Goal: Navigation & Orientation: Find specific page/section

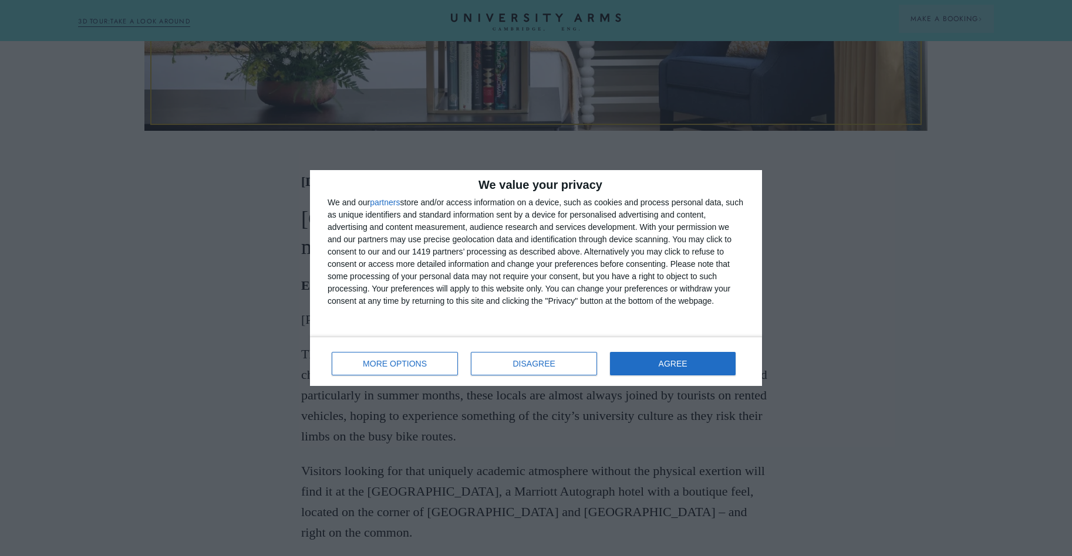
scroll to position [670, 0]
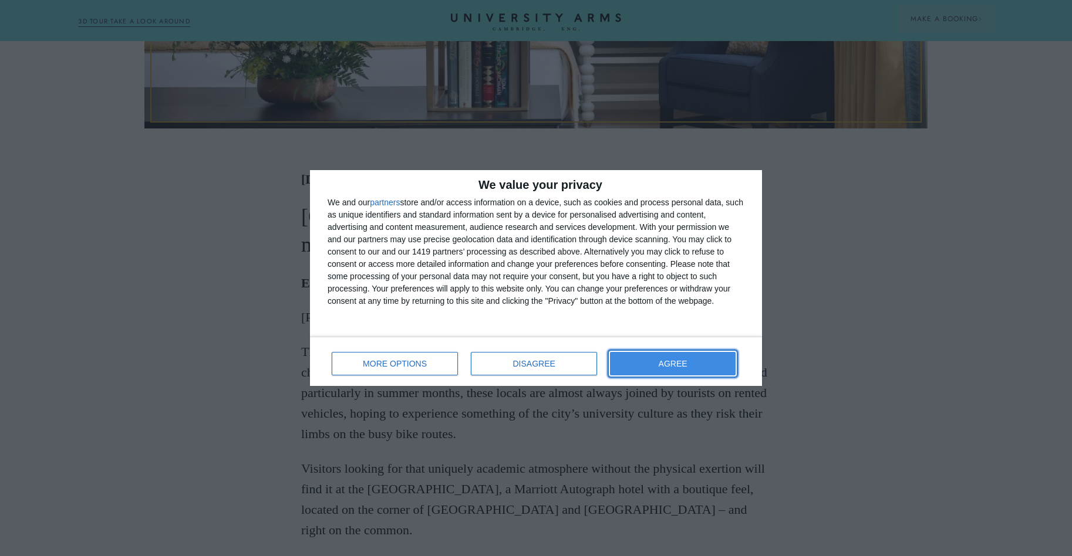
click at [670, 360] on span "AGREE" at bounding box center [673, 364] width 29 height 8
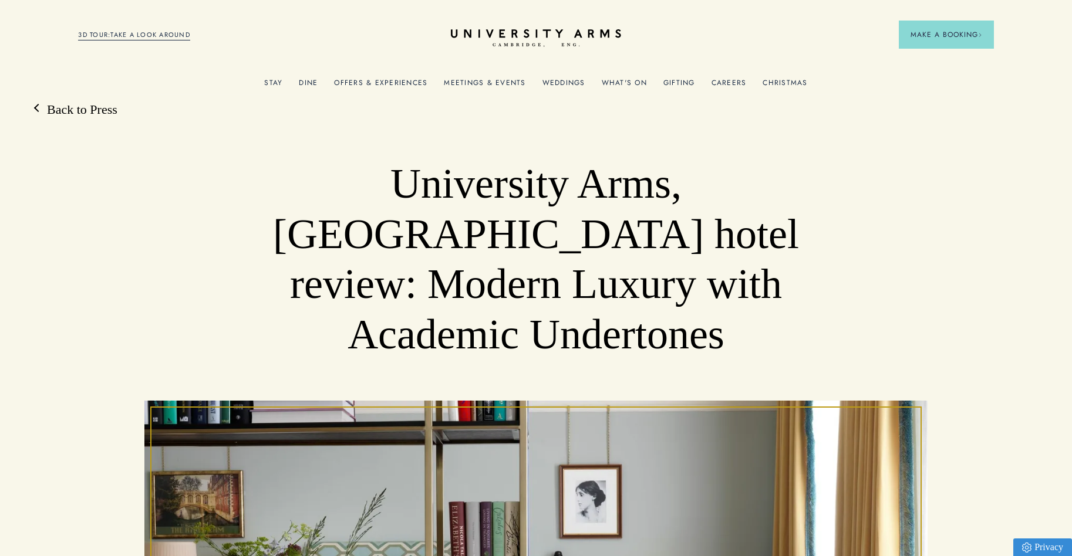
scroll to position [0, 0]
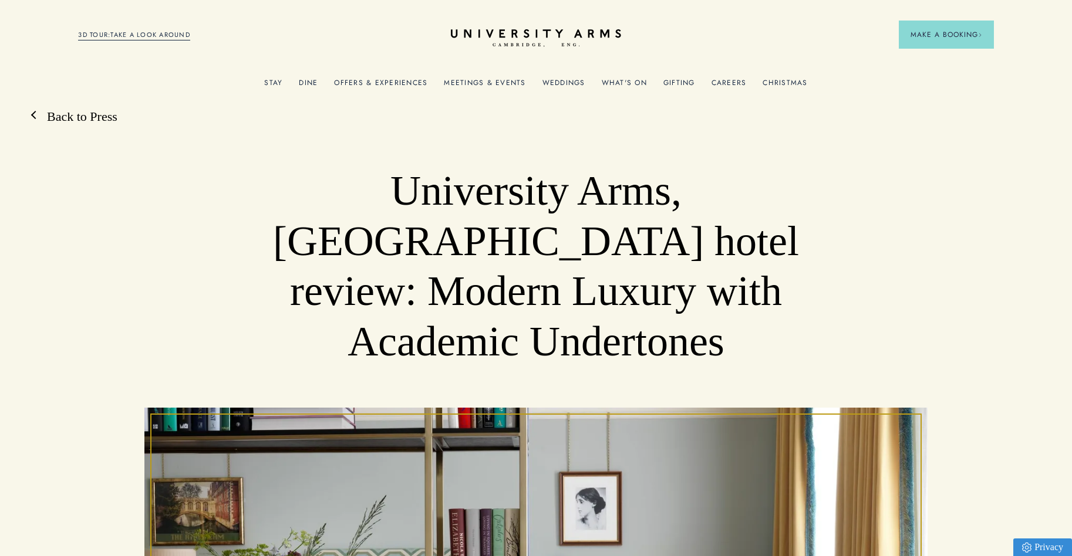
click at [42, 116] on link "Back to Press" at bounding box center [76, 117] width 82 height 18
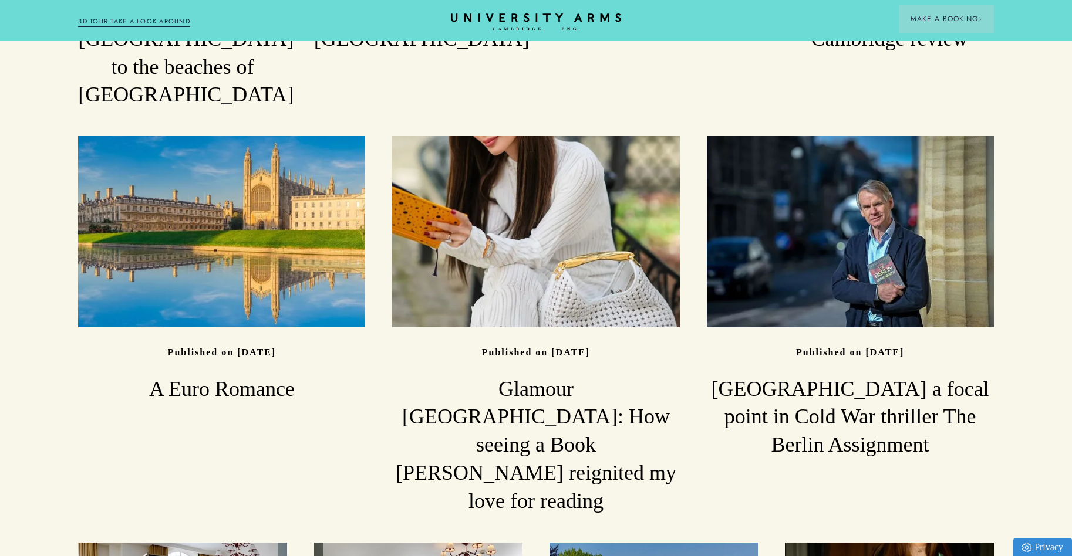
scroll to position [1164, 0]
